Goal: Transaction & Acquisition: Purchase product/service

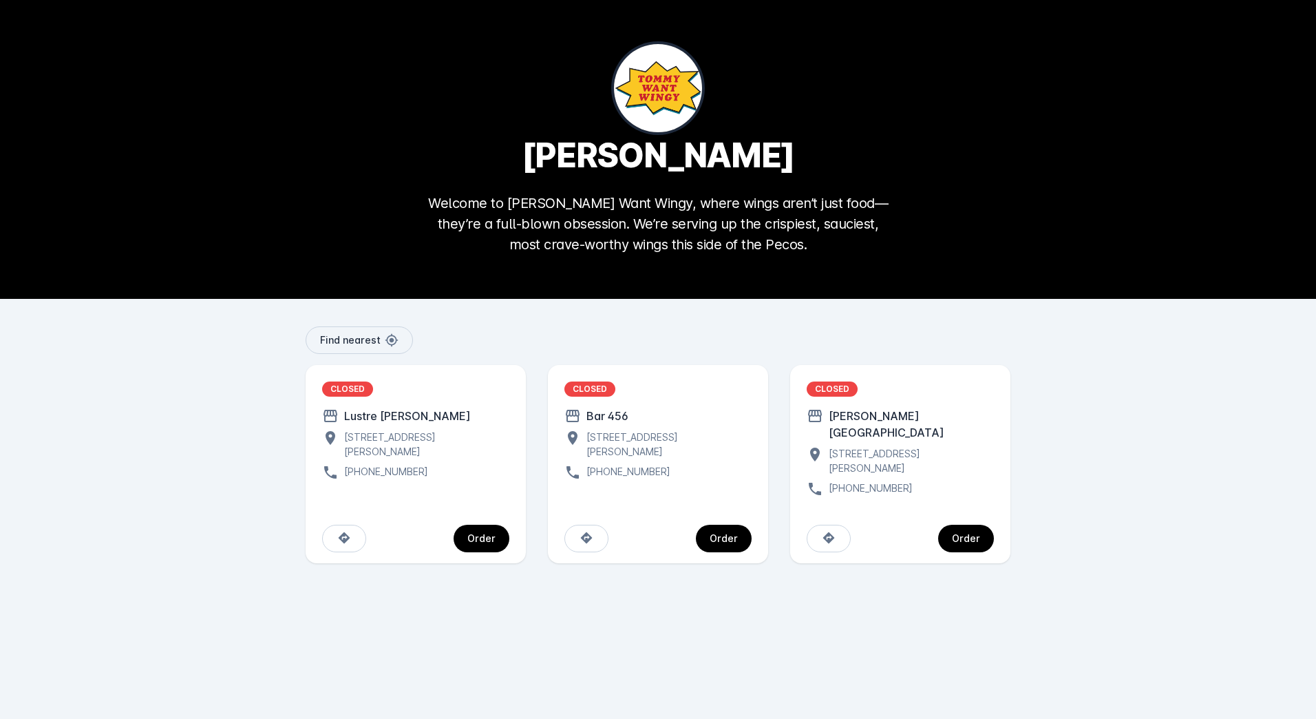
click at [858, 398] on div "CLOSED Barton Springs Saloon 424 S Lamar Blvd, Austin, TX 78704, USA +1 737-510…" at bounding box center [900, 439] width 187 height 116
click at [838, 388] on div "CLOSED" at bounding box center [832, 388] width 51 height 15
click at [630, 441] on div "1910 E Cesar Chavez St, Austin, TX 78702, USA" at bounding box center [666, 444] width 171 height 29
click at [671, 436] on div "1910 E Cesar Chavez St, Austin, TX 78702, USA" at bounding box center [666, 444] width 171 height 29
click at [496, 526] on span "continue" at bounding box center [482, 538] width 56 height 33
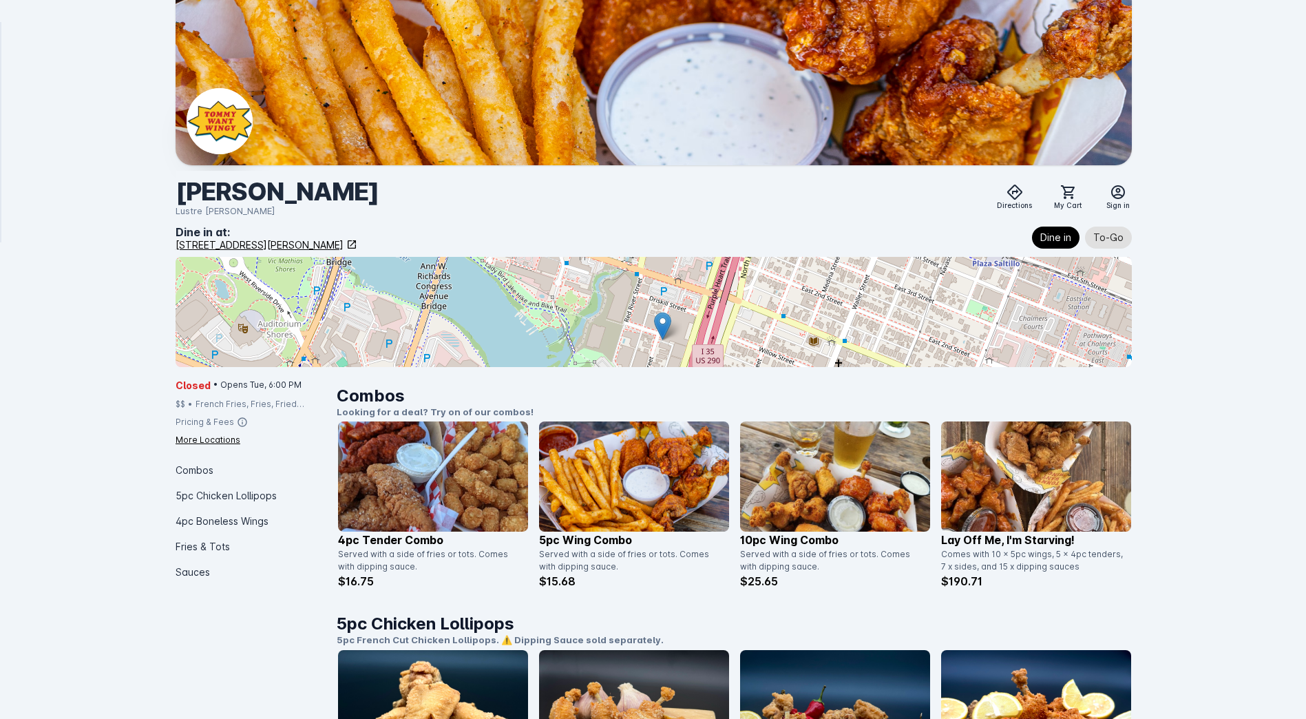
click at [214, 439] on div "More Locations" at bounding box center [208, 440] width 65 height 12
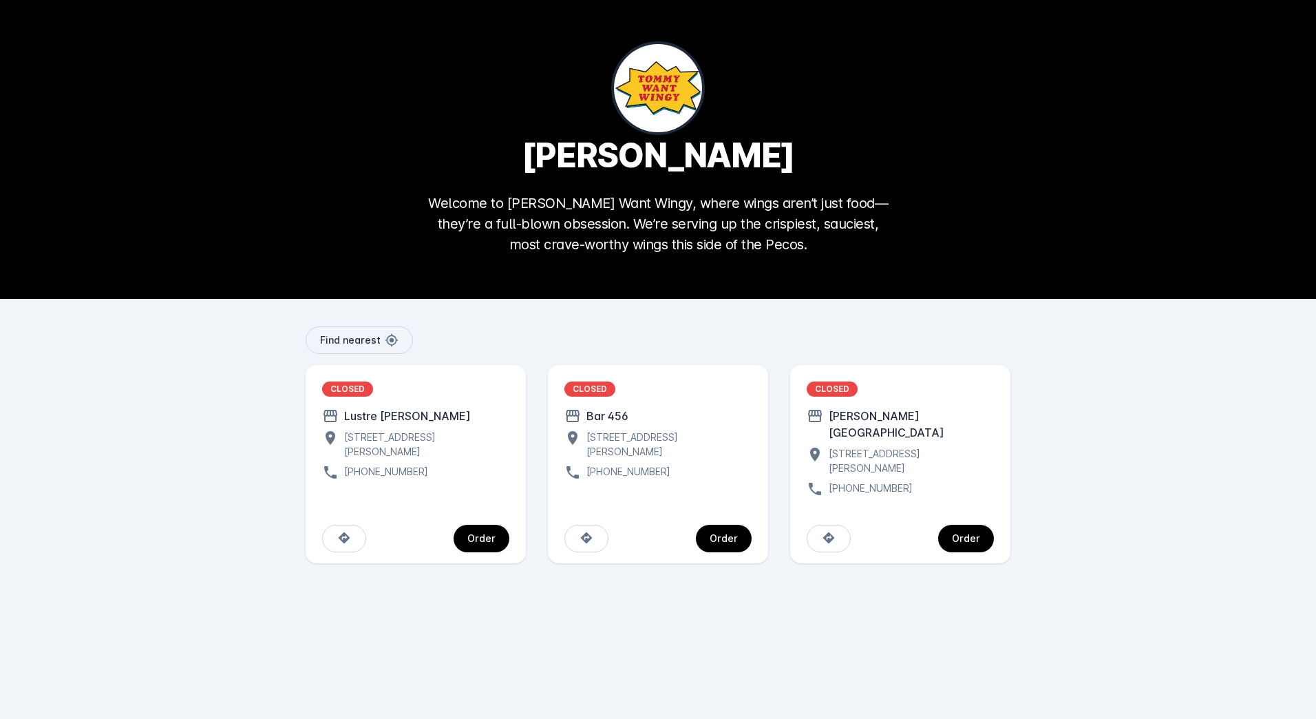
click at [728, 534] on div "Order" at bounding box center [724, 539] width 28 height 10
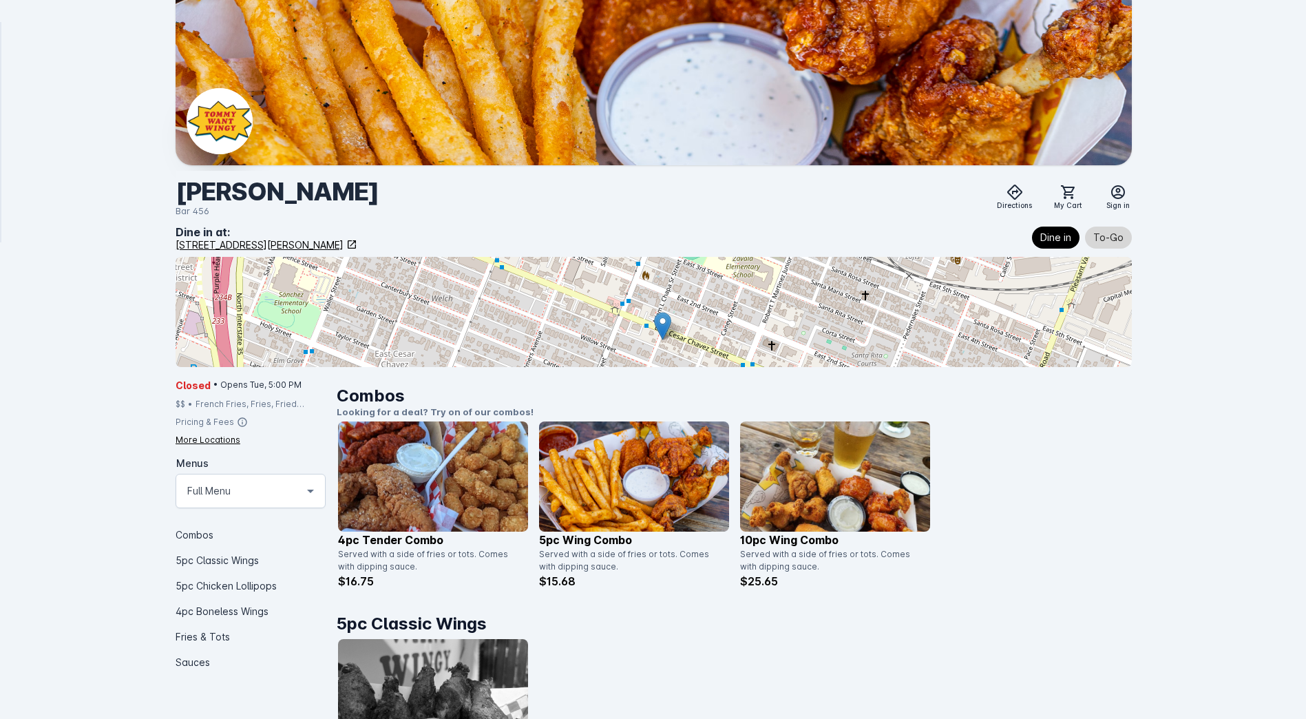
click at [1110, 235] on span "To-Go" at bounding box center [1108, 237] width 30 height 17
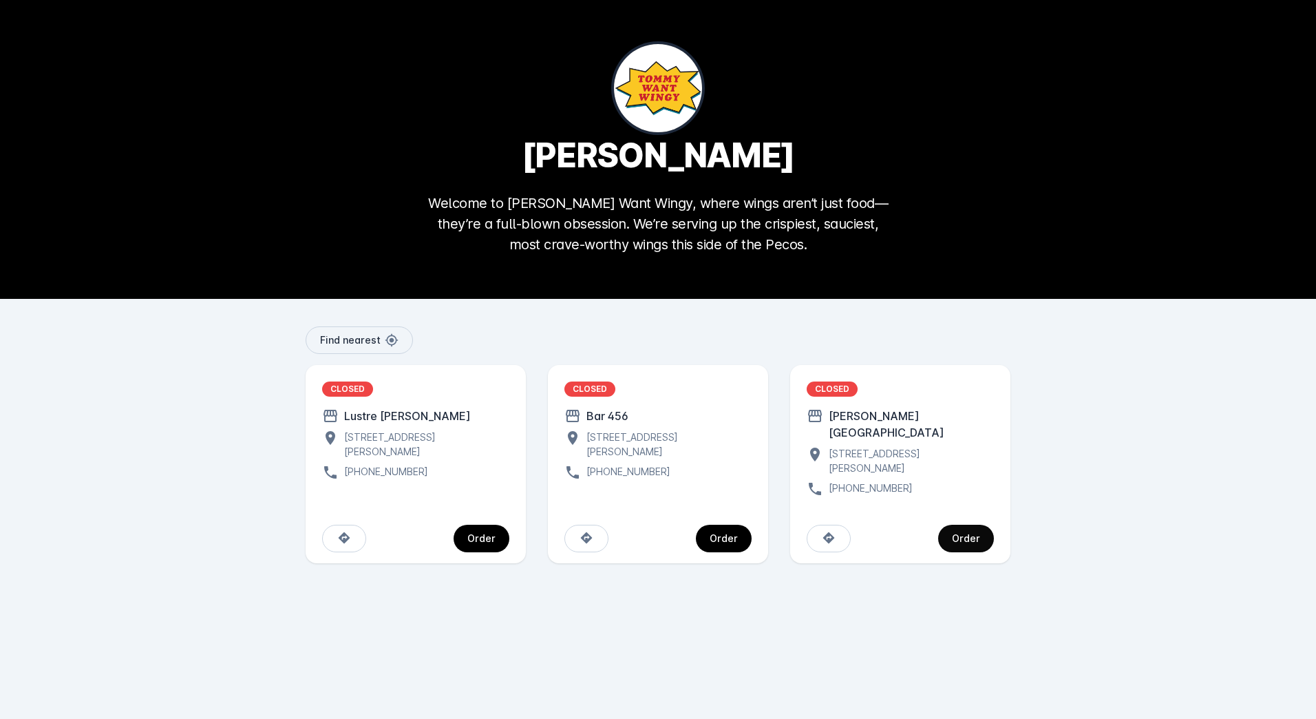
click at [978, 534] on div "Order" at bounding box center [966, 539] width 28 height 10
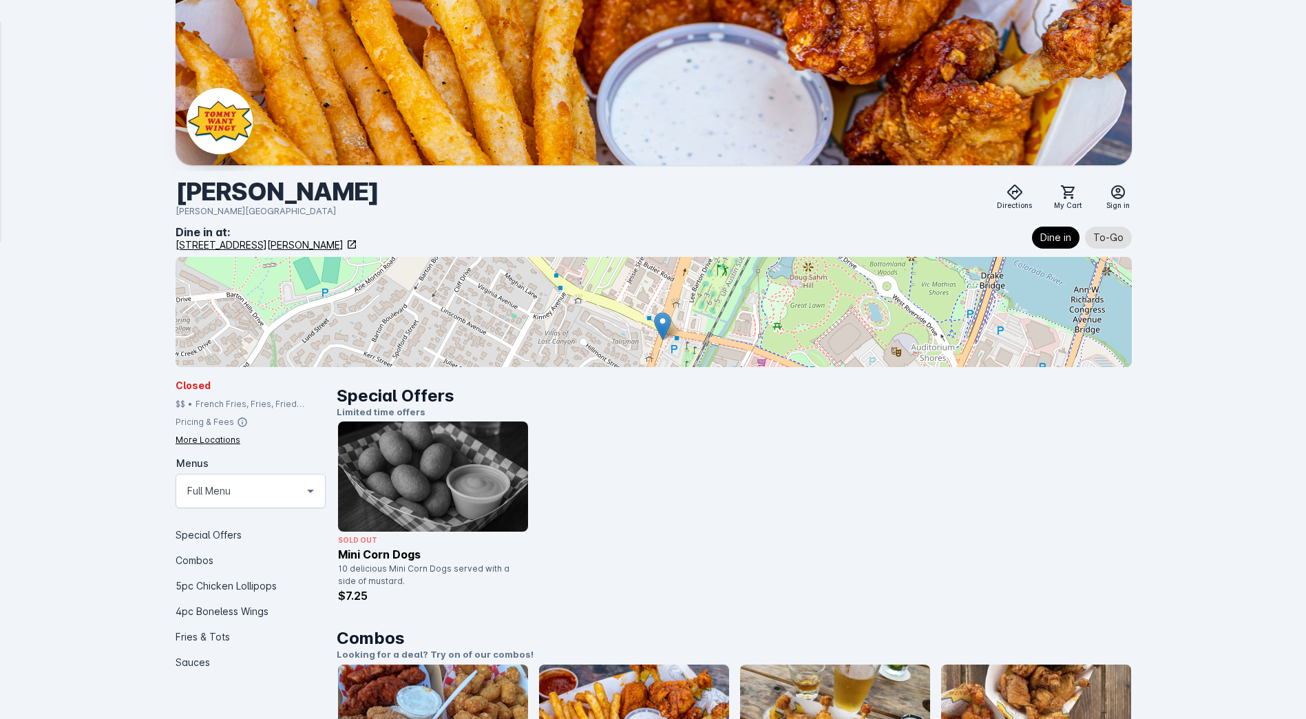
scroll to position [69, 0]
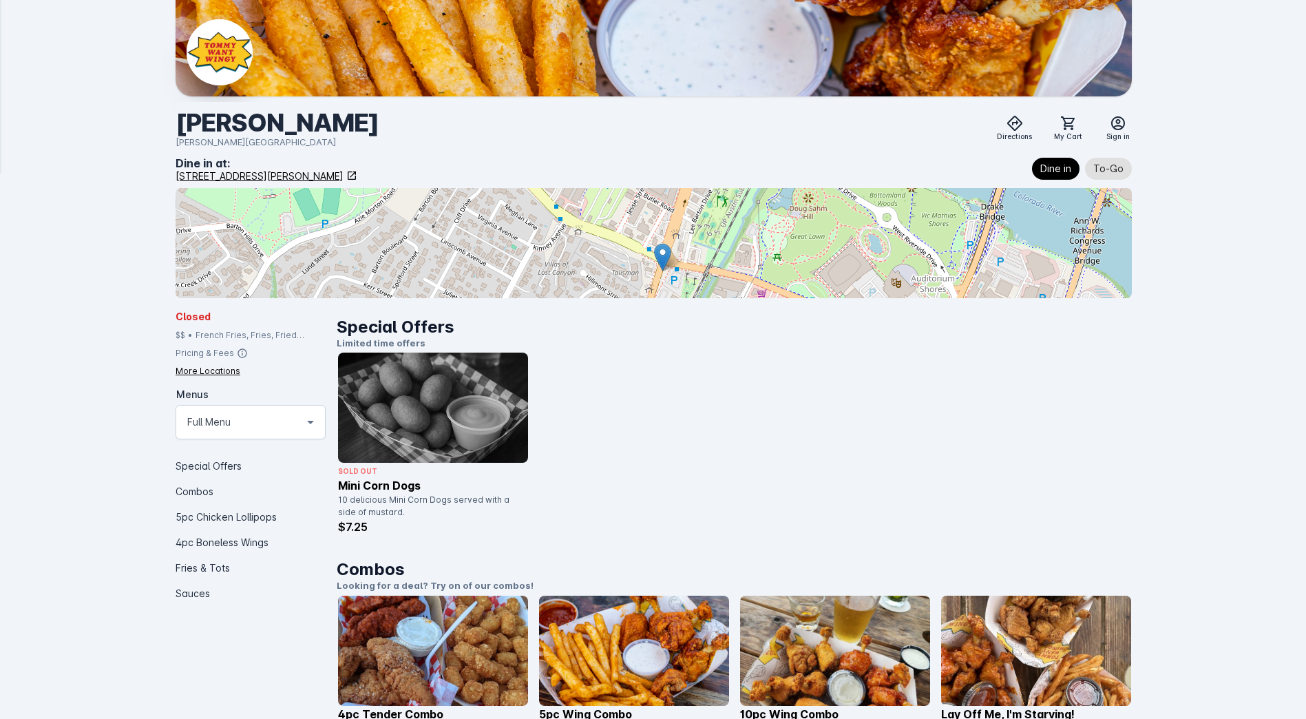
click at [238, 351] on icon at bounding box center [242, 353] width 11 height 11
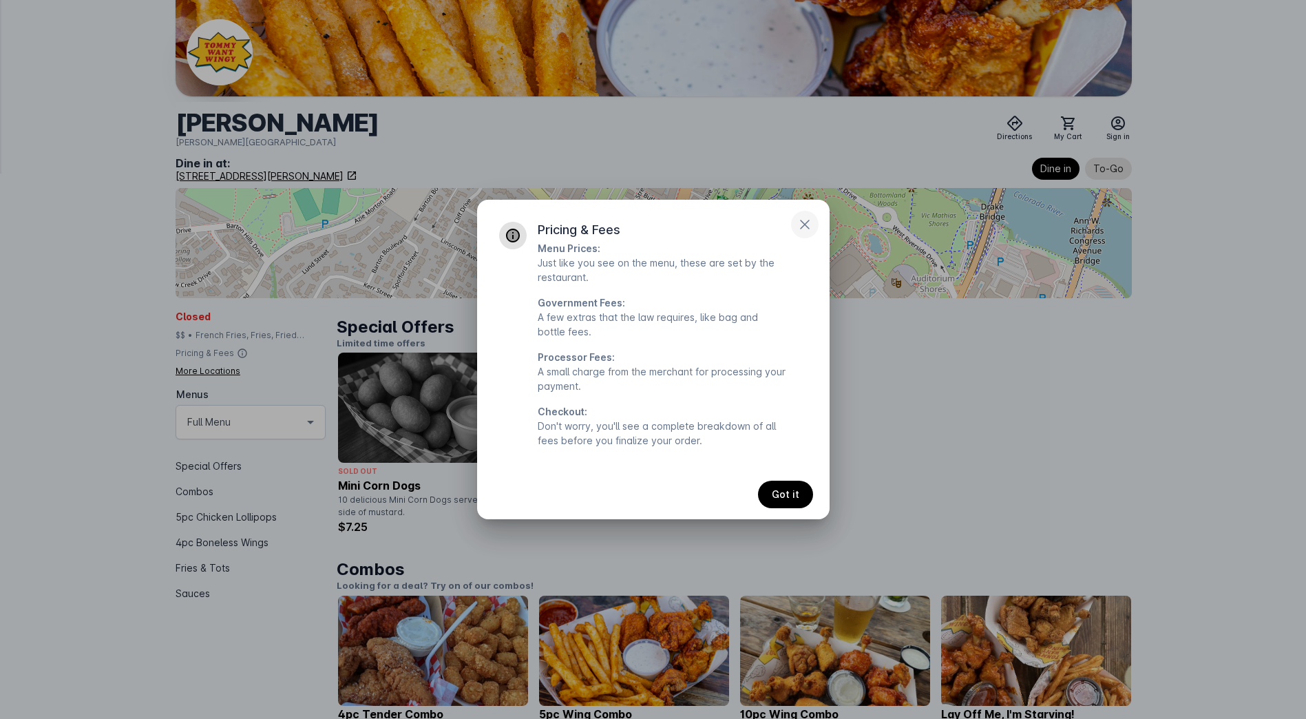
click at [803, 226] on icon "button" at bounding box center [805, 224] width 8 height 8
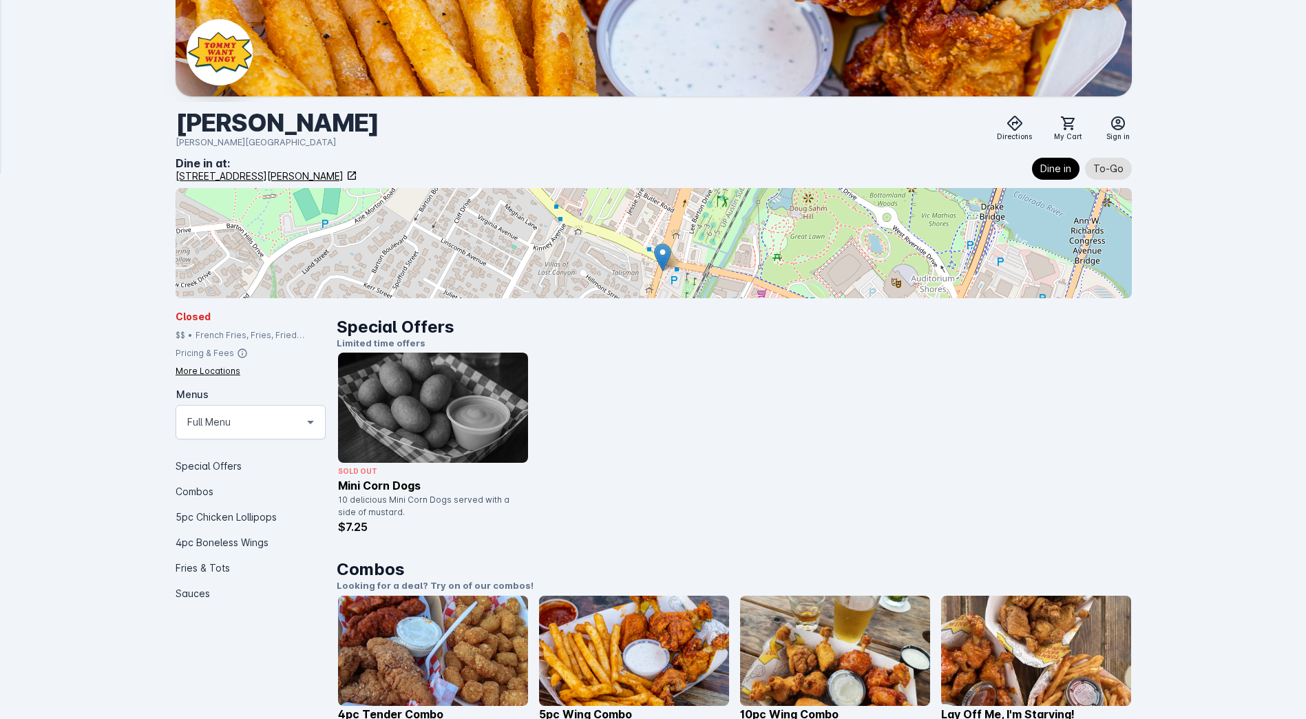
scroll to position [69, 0]
click at [218, 375] on div "More Locations" at bounding box center [208, 371] width 65 height 12
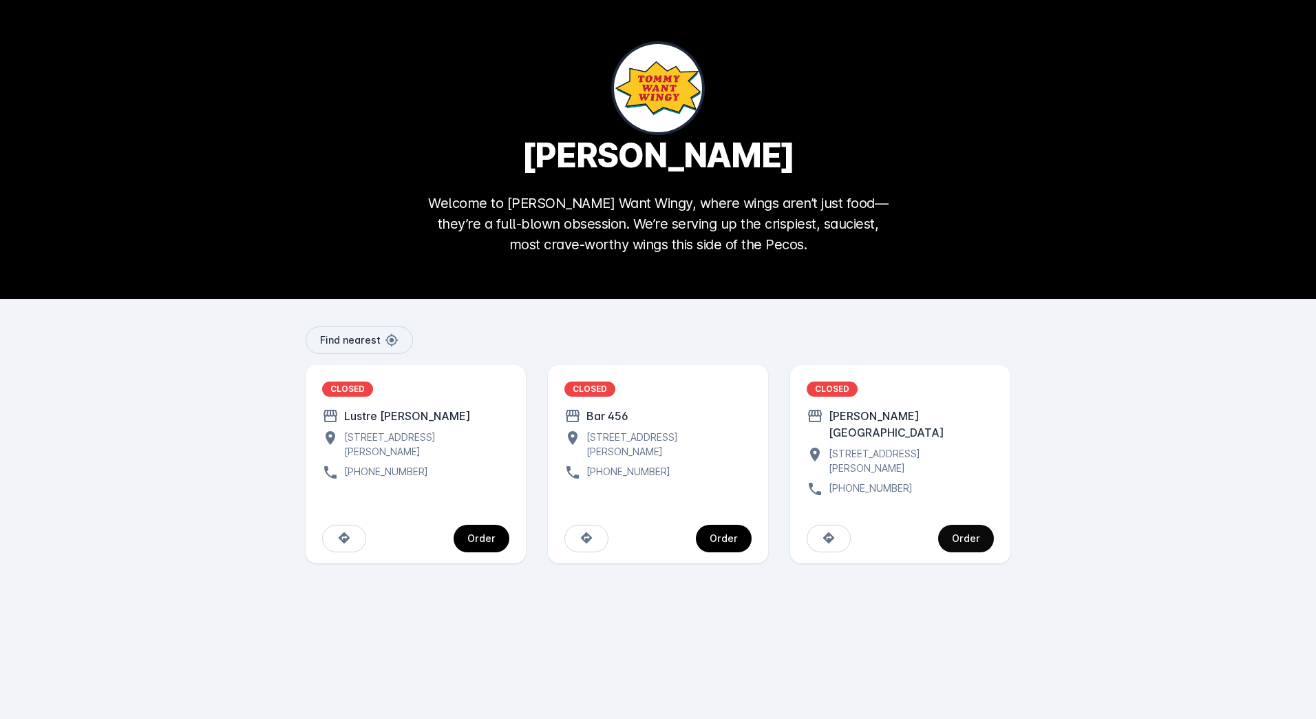
click at [980, 522] on span "continue" at bounding box center [966, 538] width 56 height 33
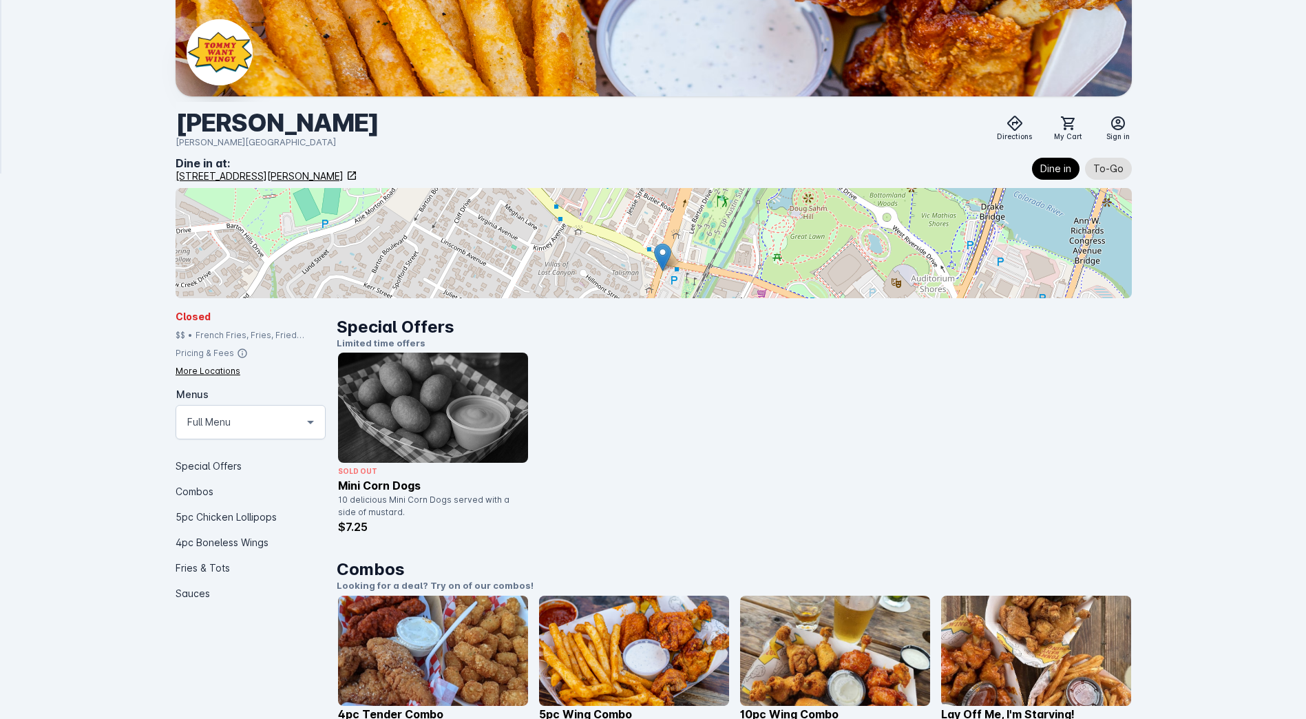
scroll to position [138, 0]
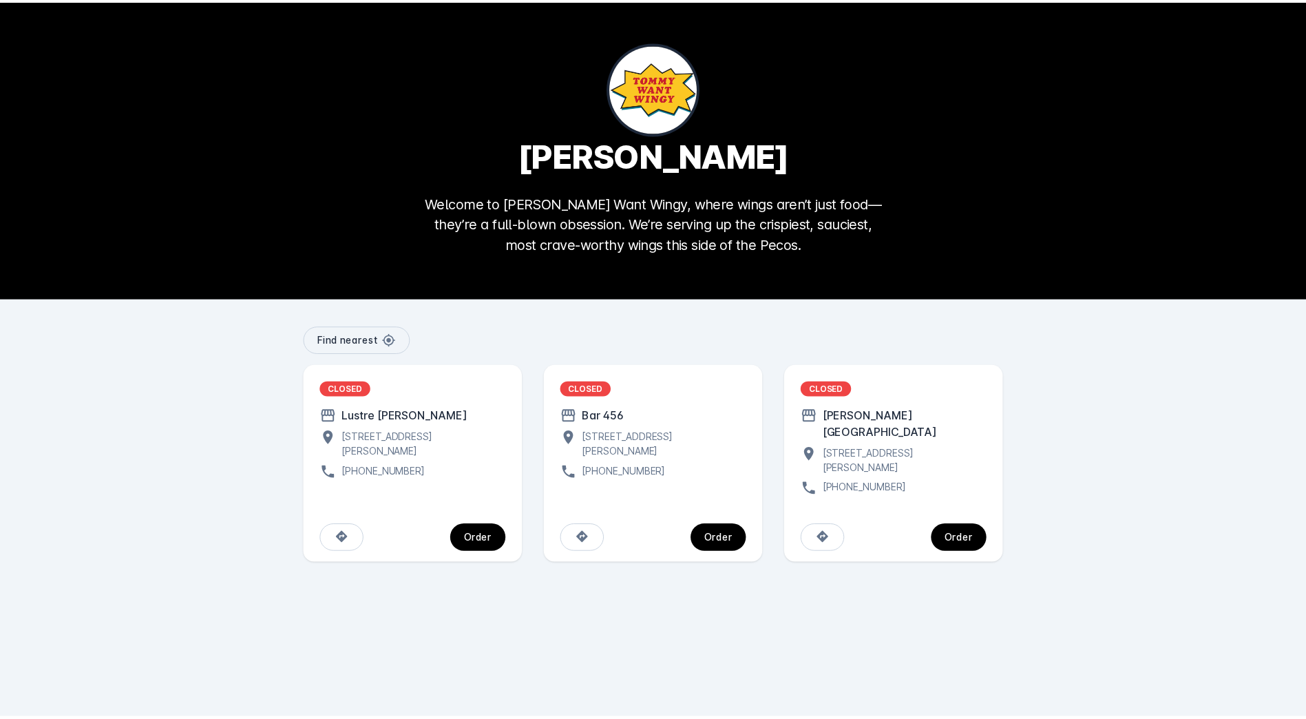
scroll to position [69, 0]
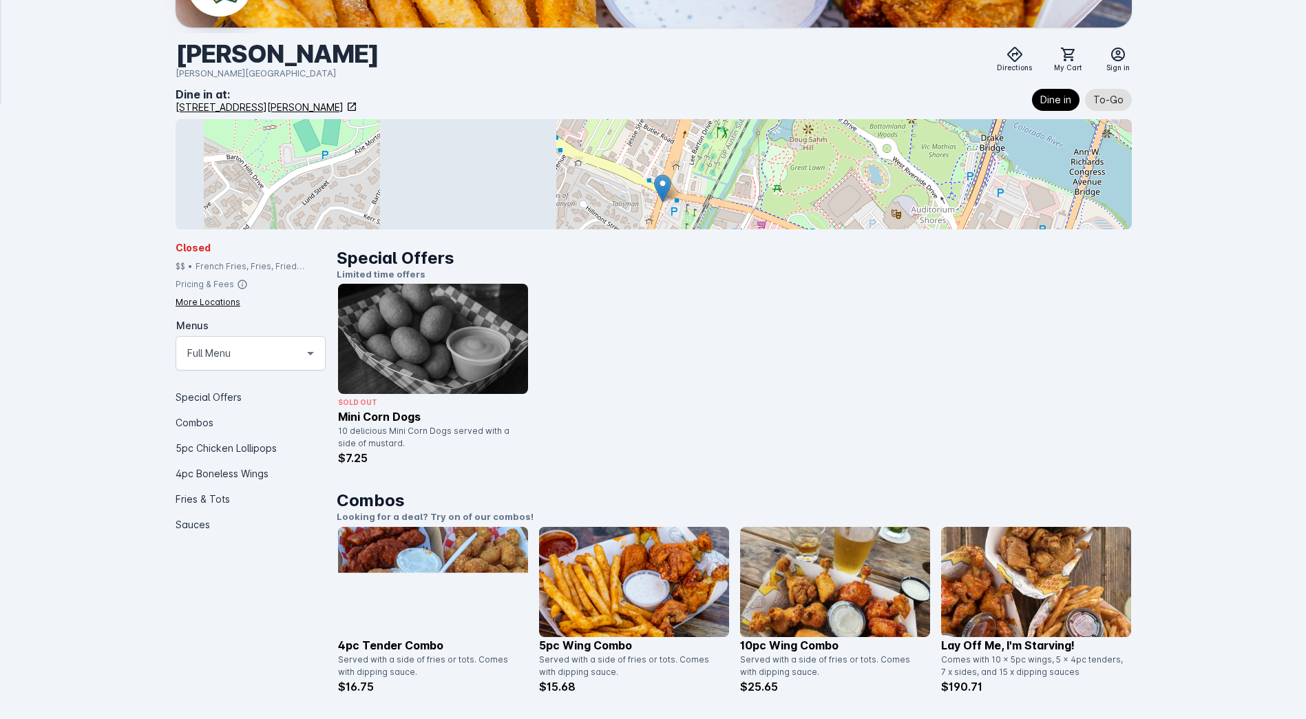
scroll to position [69, 0]
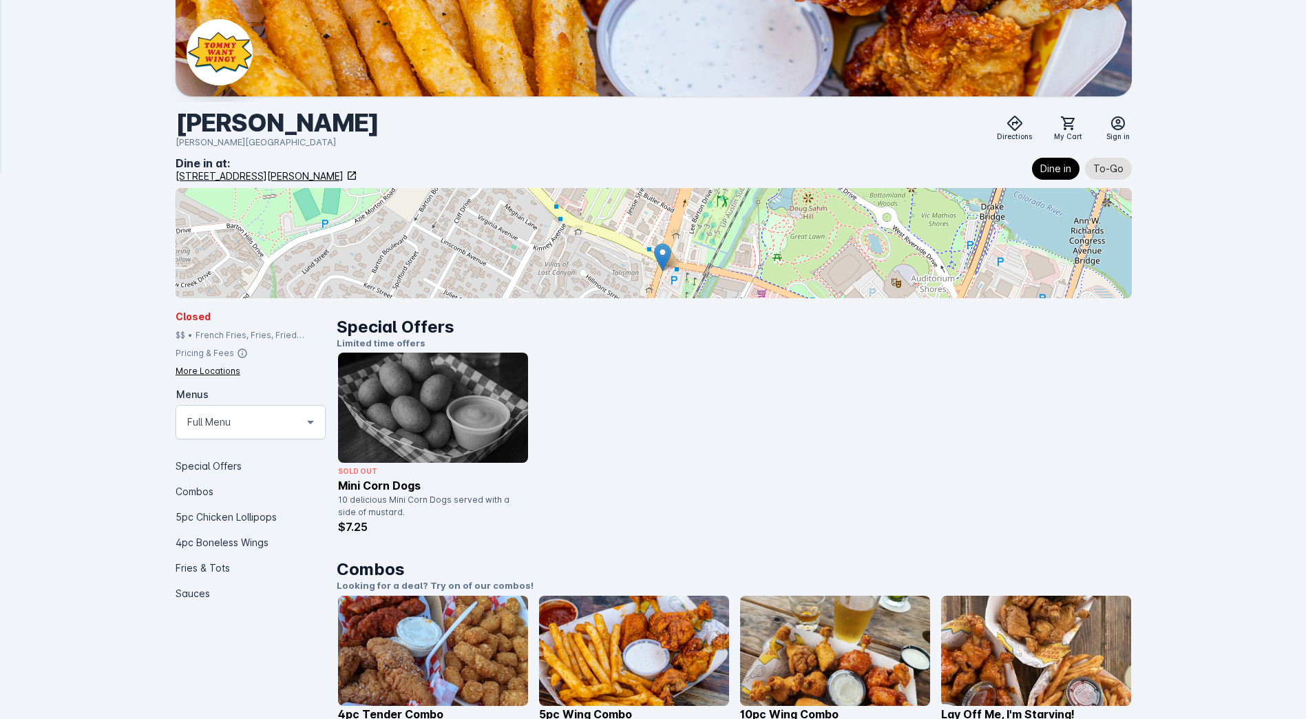
click at [356, 175] on icon at bounding box center [352, 175] width 8 height 8
